Goal: Task Accomplishment & Management: Complete application form

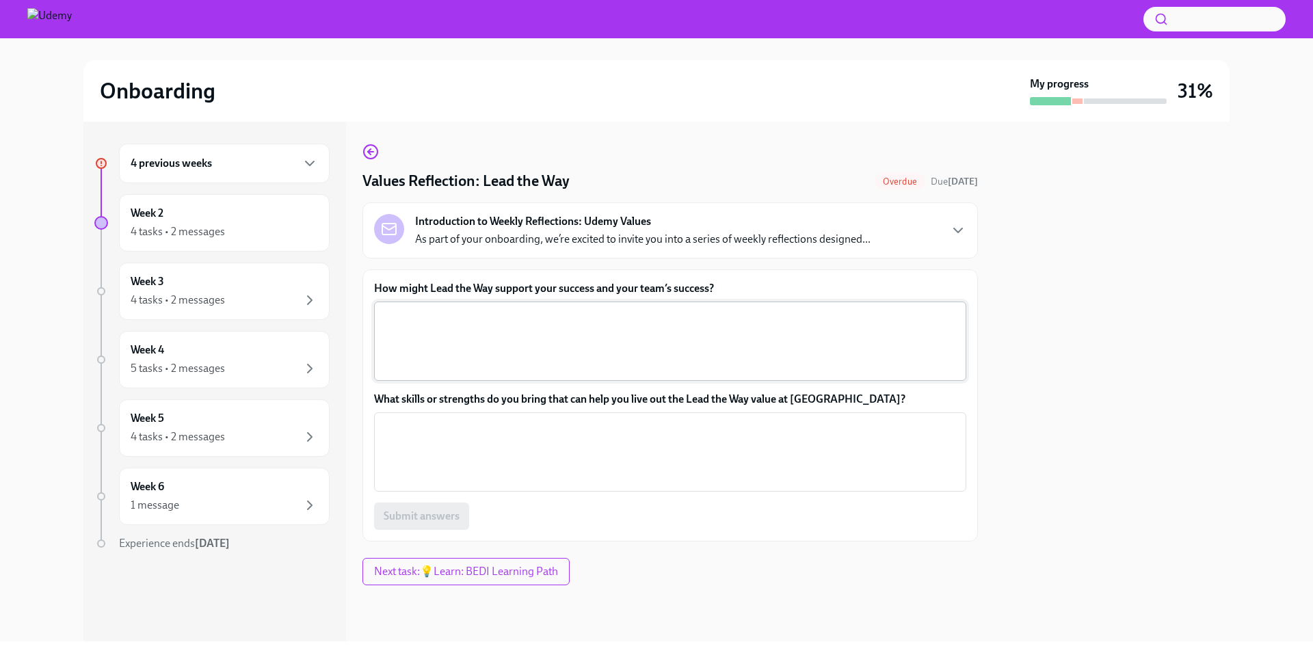
click at [605, 343] on textarea "How might Lead the Way support your success and your team’s success?" at bounding box center [670, 342] width 576 height 66
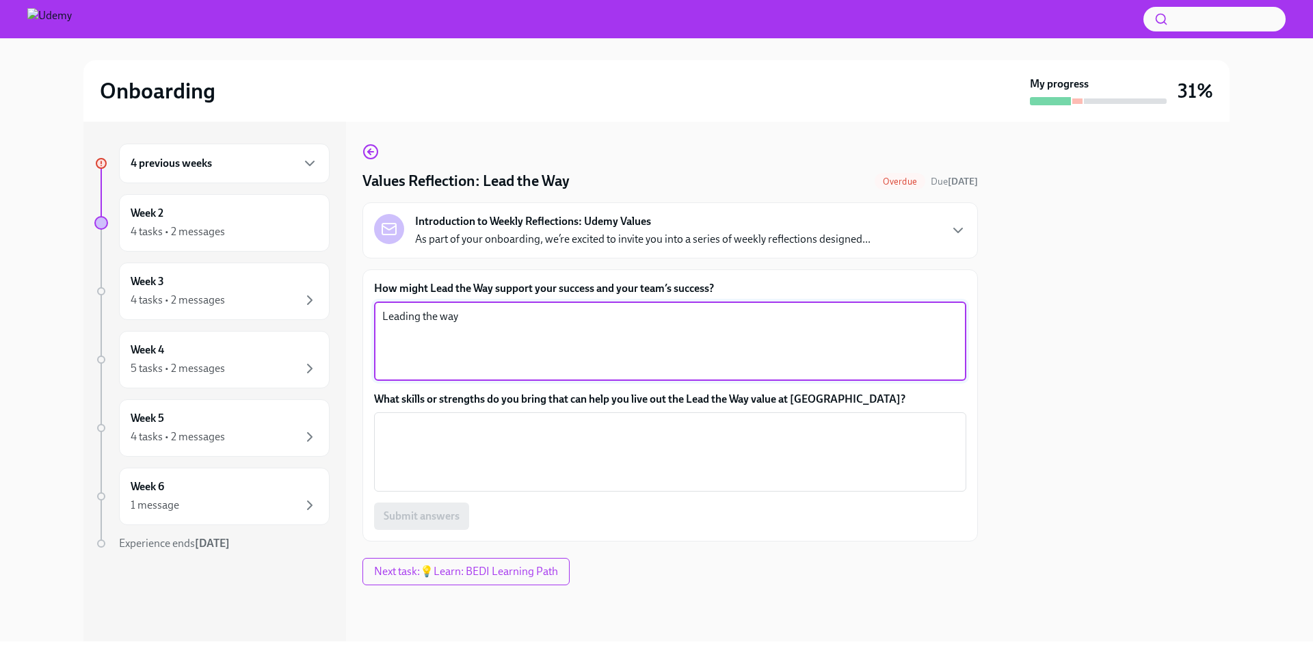
click at [501, 325] on textarea "Leading the way" at bounding box center [670, 342] width 576 height 66
click at [872, 314] on textarea "Leading the way enables collaboration and continued growth, which supports the …" at bounding box center [670, 342] width 576 height 66
click at [907, 315] on textarea "Leading the way enables collaboration and continued growth, which supports the …" at bounding box center [670, 342] width 576 height 66
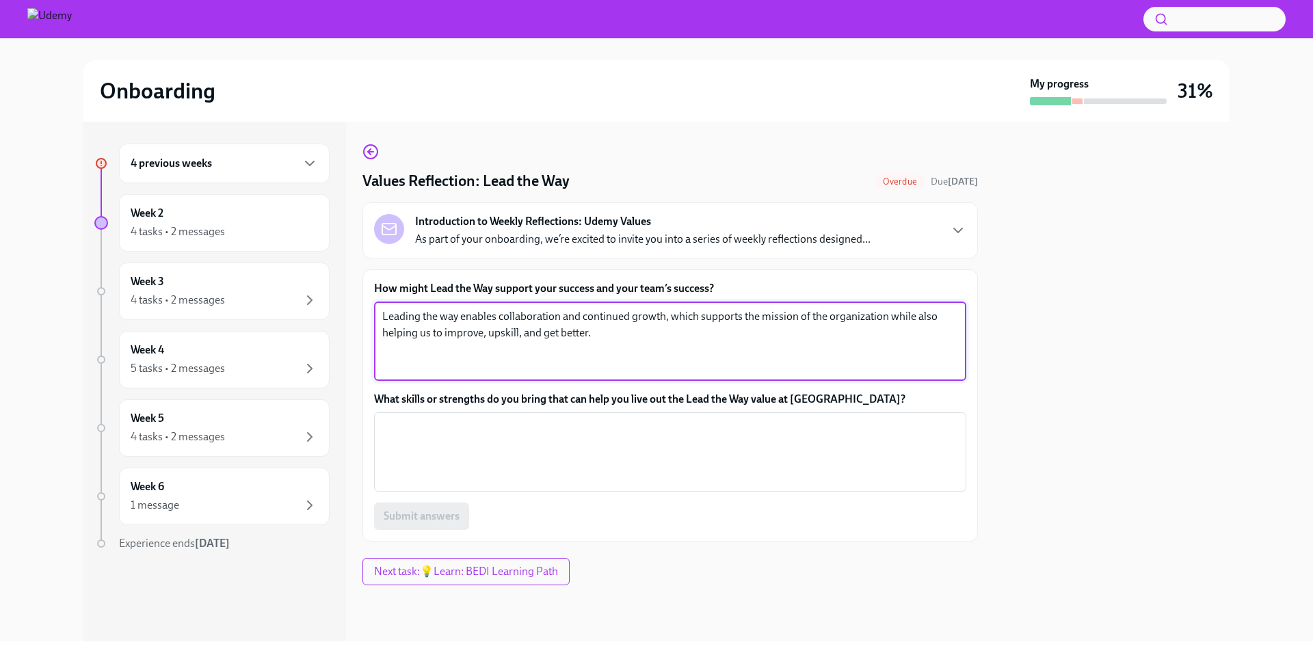
click at [500, 345] on textarea "Leading the way enables collaboration and continued growth, which supports the …" at bounding box center [670, 342] width 576 height 66
click at [500, 339] on textarea "Leading the way enables collaboration and continued growth, which supports the …" at bounding box center [670, 342] width 576 height 66
click at [501, 337] on textarea "Leading the way enables collaboration and continued growth, which supports the …" at bounding box center [670, 342] width 576 height 66
click at [504, 339] on textarea "Leading the way enables collaboration and continued growth, which supports the …" at bounding box center [670, 342] width 576 height 66
type textarea "Leading the way enables collaboration and continued growth, which supports the …"
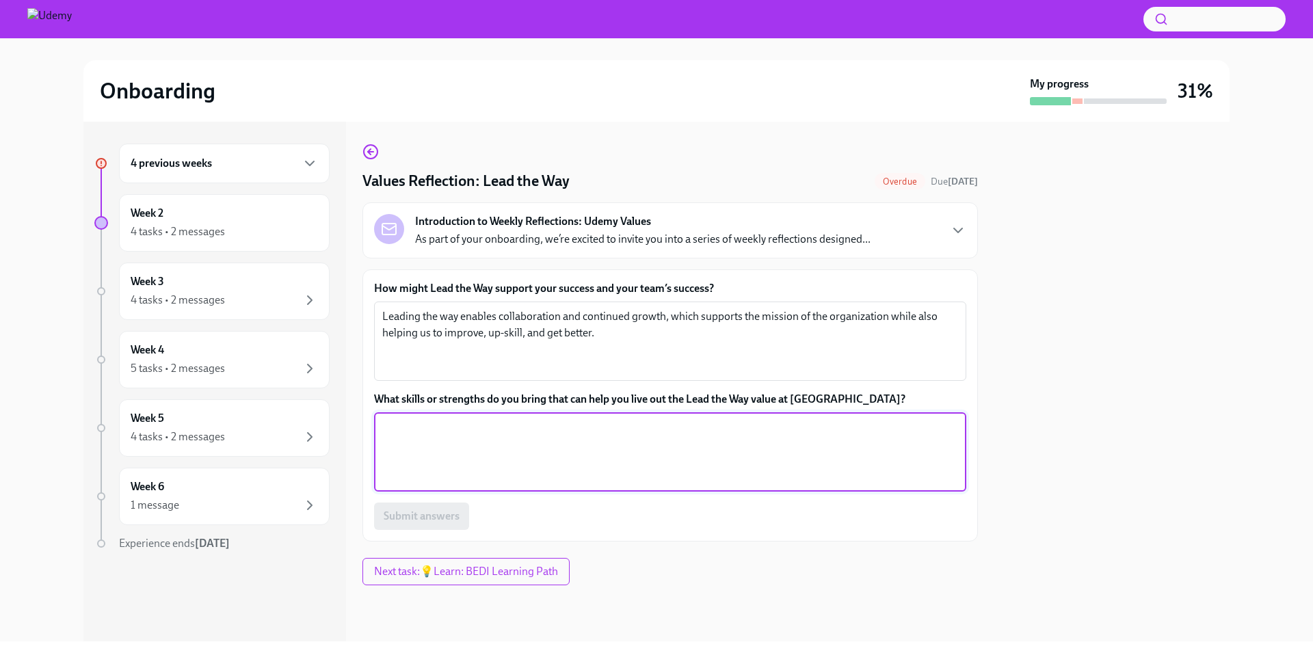
click at [490, 452] on textarea "What skills or strengths do you bring that can help you live out the Lead the W…" at bounding box center [670, 452] width 576 height 66
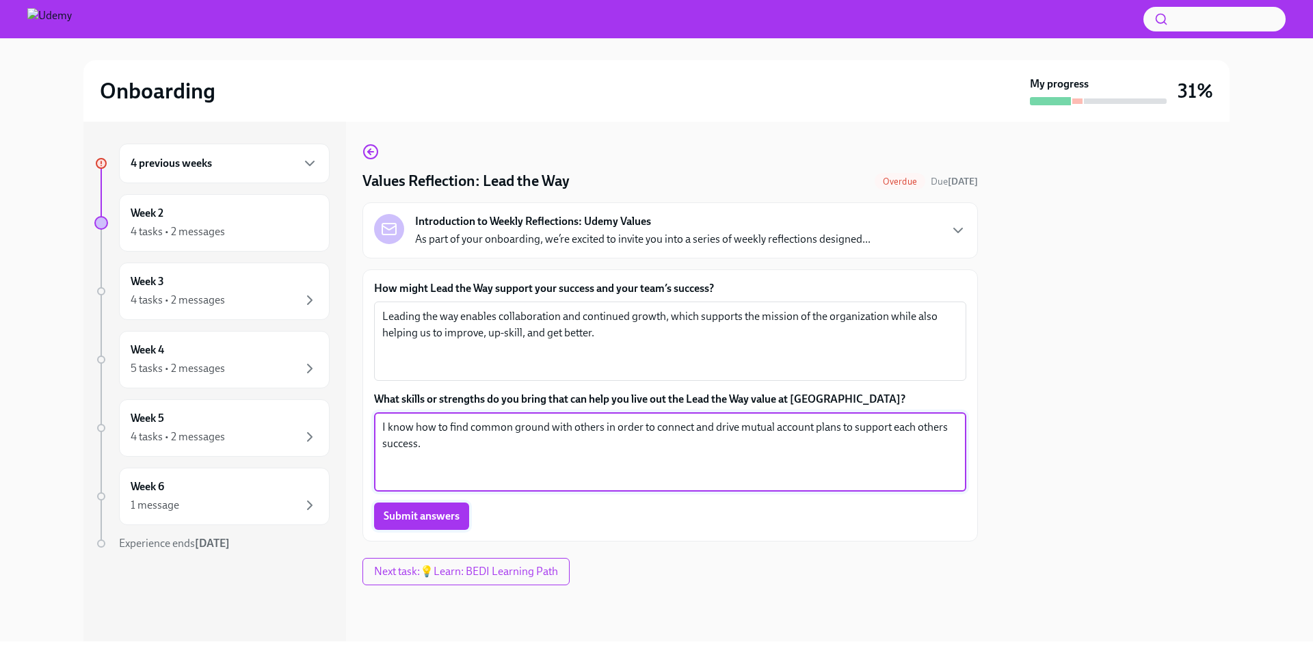
type textarea "I know how to find common ground with others in order to connect and drive mutu…"
click at [452, 515] on span "Submit answers" at bounding box center [422, 517] width 76 height 14
